Goal: Information Seeking & Learning: Check status

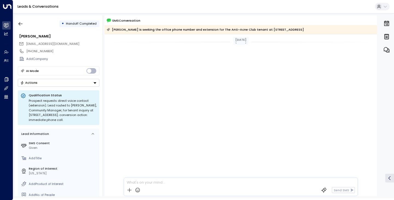
scroll to position [317, 0]
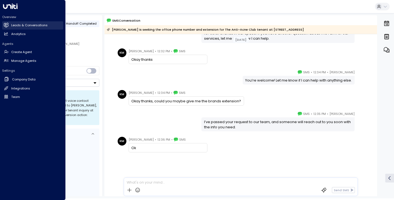
click at [28, 29] on link "Leads & Conversations Leads & Conversations" at bounding box center [32, 25] width 61 height 8
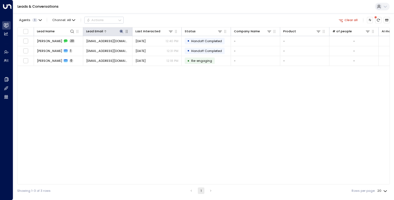
click at [121, 30] on icon at bounding box center [121, 31] width 4 height 4
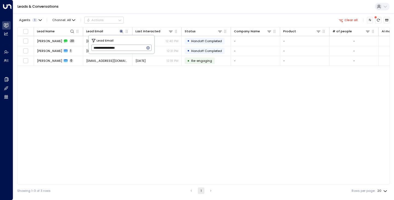
click at [149, 48] on icon "button" at bounding box center [149, 48] width 4 height 4
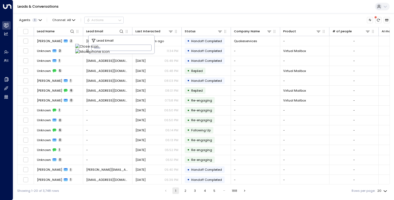
click at [107, 47] on input "text" at bounding box center [121, 48] width 61 height 9
paste input "**********"
type input "**********"
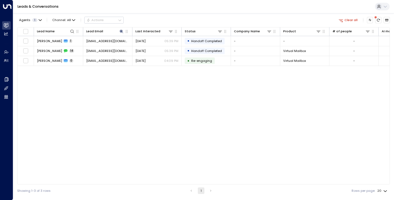
click at [68, 90] on div "Lead Name Lead Email Last Interacted Status Company Name Product # of people AI…" at bounding box center [203, 106] width 373 height 158
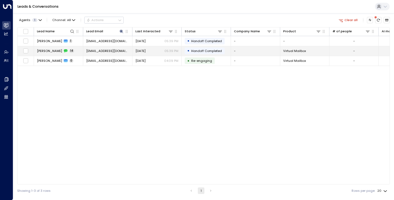
click at [47, 51] on span "[PERSON_NAME]" at bounding box center [49, 51] width 25 height 4
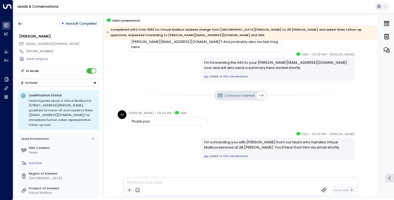
click at [149, 96] on div "Continued via Email" at bounding box center [241, 96] width 273 height 10
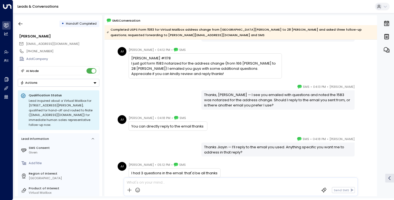
scroll to position [61, 0]
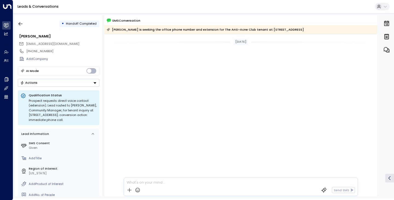
scroll to position [663, 0]
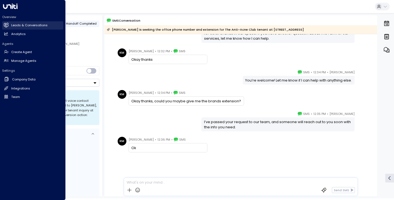
click at [23, 24] on h2 "Leads & Conversations" at bounding box center [29, 25] width 36 height 5
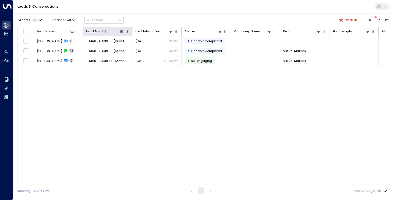
click at [123, 32] on icon at bounding box center [121, 31] width 4 height 4
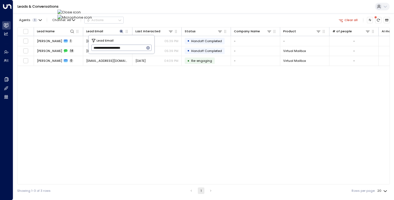
click at [149, 47] on icon "button" at bounding box center [149, 48] width 4 height 4
click at [137, 47] on input "text" at bounding box center [121, 48] width 61 height 9
paste input "**********"
type input "**********"
click at [172, 21] on div "Agents 1 Channel: All Actions Clear all" at bounding box center [203, 20] width 373 height 10
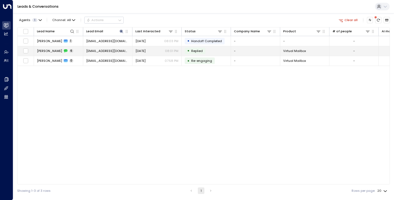
click at [43, 50] on span "[PERSON_NAME]" at bounding box center [49, 51] width 25 height 4
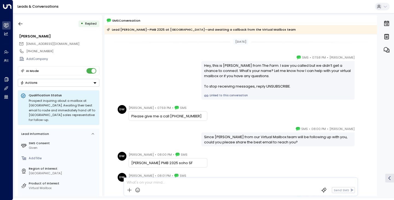
scroll to position [87, 0]
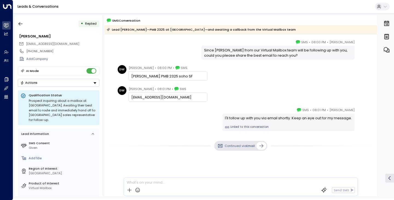
click at [123, 138] on div "Continued via Email" at bounding box center [241, 168] width 273 height 62
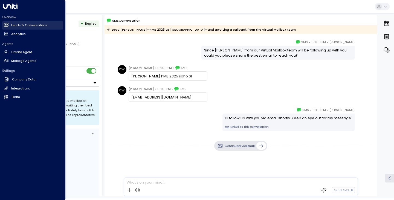
click at [15, 27] on h2 "Leads & Conversations" at bounding box center [29, 25] width 36 height 5
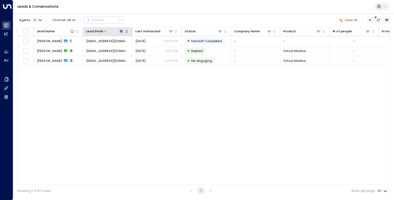
click at [122, 30] on icon at bounding box center [121, 31] width 4 height 4
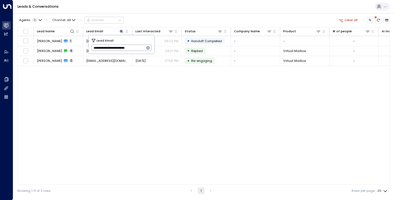
click at [148, 47] on icon "button" at bounding box center [148, 48] width 4 height 4
click at [131, 48] on input "text" at bounding box center [121, 48] width 61 height 9
paste input "**********"
type input "**********"
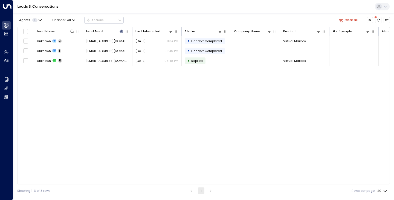
click at [53, 82] on div "Lead Name Lead Email Last Interacted Status Company Name Product # of people AI…" at bounding box center [203, 106] width 373 height 158
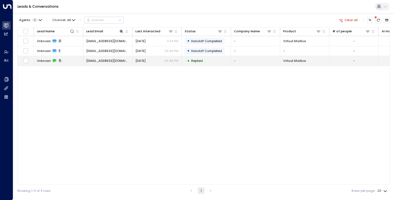
click at [43, 63] on span "Unknown" at bounding box center [44, 61] width 14 height 4
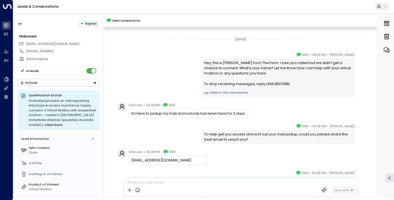
scroll to position [71, 0]
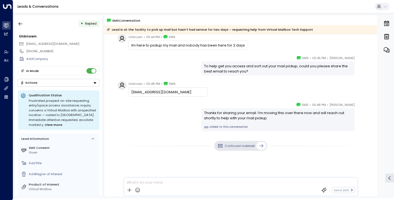
click at [126, 69] on div "[PERSON_NAME] • 05:45 PM • SMS To help get you access and sort out your mail pi…" at bounding box center [241, 65] width 250 height 20
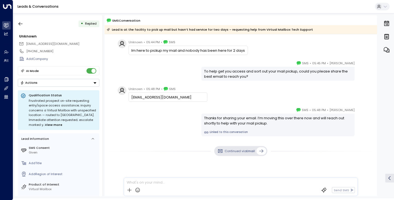
scroll to position [74, 0]
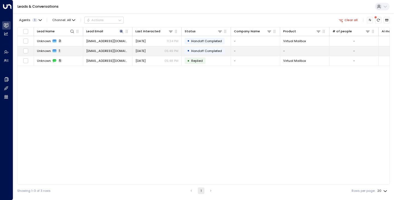
click at [45, 53] on span "Unknown" at bounding box center [44, 51] width 14 height 4
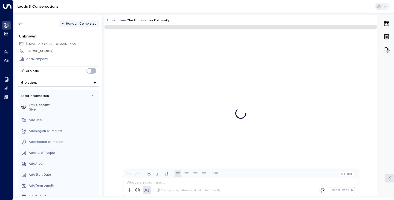
scroll to position [286, 0]
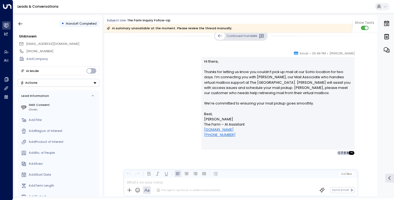
click at [148, 92] on div "[PERSON_NAME] • 05:49 PM • Email Hi there, Thanks for letting us know you could…" at bounding box center [241, 103] width 250 height 105
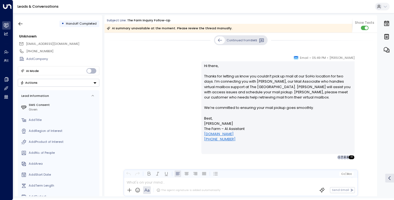
scroll to position [182, 0]
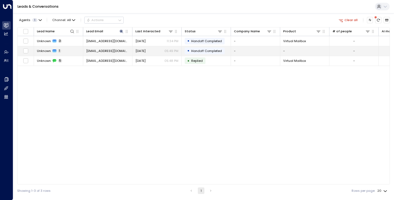
click at [42, 48] on td "Unknown 1" at bounding box center [58, 51] width 49 height 10
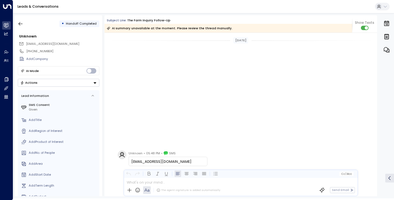
scroll to position [171, 0]
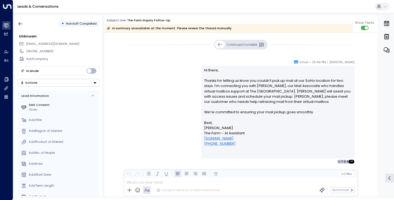
click at [152, 91] on div "[PERSON_NAME] • 05:49 PM • Email Hi there, Thanks for letting us know you could…" at bounding box center [241, 111] width 250 height 105
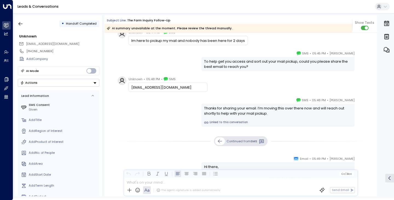
scroll to position [72, 0]
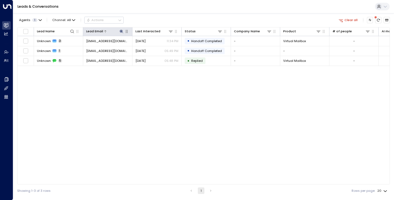
click at [122, 32] on icon at bounding box center [122, 32] width 4 height 4
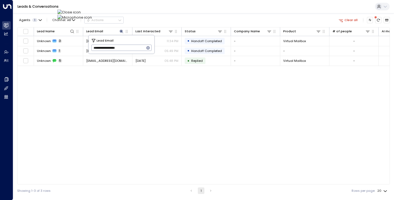
click at [149, 47] on icon "button" at bounding box center [148, 48] width 4 height 4
click at [139, 48] on input "text" at bounding box center [121, 48] width 61 height 9
paste input "**********"
type input "**********"
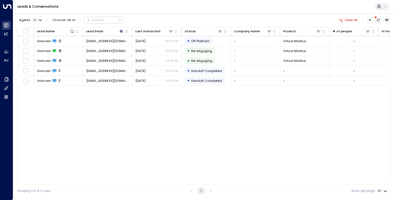
click at [184, 13] on div "Leads & Conversations" at bounding box center [203, 6] width 381 height 13
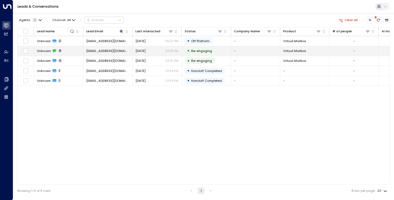
click at [44, 49] on span "Unknown" at bounding box center [44, 51] width 14 height 4
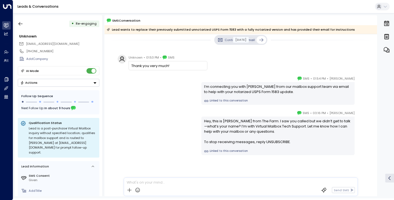
click at [128, 106] on div "[DATE] [DATE] [PERSON_NAME] • 01:53 PM • SMS Got it, I’m sending the details to…" at bounding box center [241, 20] width 273 height 358
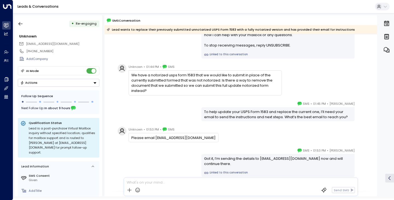
scroll to position [39, 0]
